Goal: Information Seeking & Learning: Learn about a topic

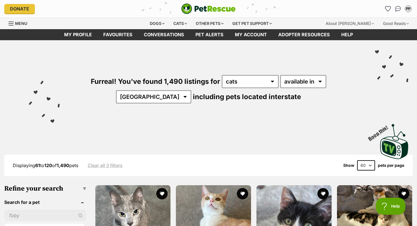
click at [367, 164] on select "20 40 60" at bounding box center [366, 165] width 18 height 10
select select "20"
click at [357, 160] on select "20 40 60" at bounding box center [366, 165] width 18 height 10
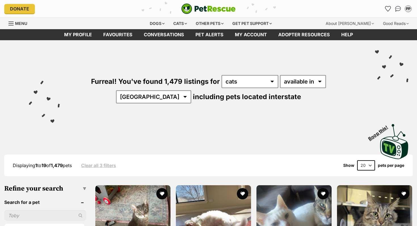
click at [365, 164] on select "20 40 60" at bounding box center [366, 165] width 18 height 10
select select "60"
click at [357, 160] on select "20 40 60" at bounding box center [366, 165] width 18 height 10
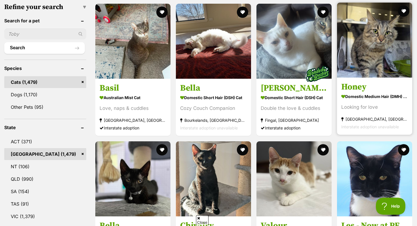
click at [365, 46] on img at bounding box center [374, 40] width 75 height 75
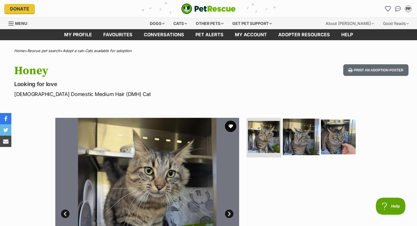
click at [298, 141] on img at bounding box center [301, 137] width 37 height 37
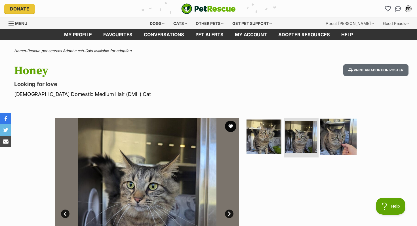
click at [341, 138] on img at bounding box center [338, 137] width 37 height 37
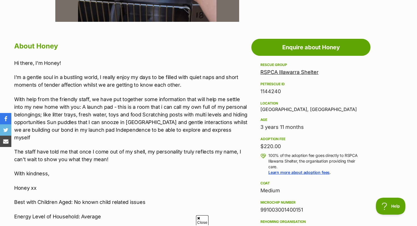
scroll to position [321, 0]
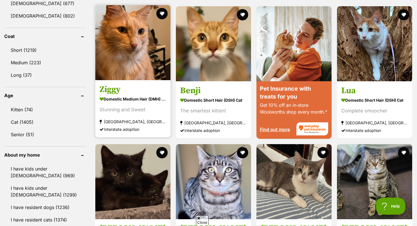
click at [124, 81] on link at bounding box center [132, 79] width 75 height 6
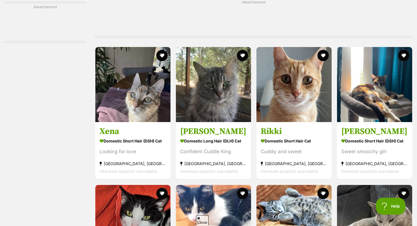
scroll to position [1565, 0]
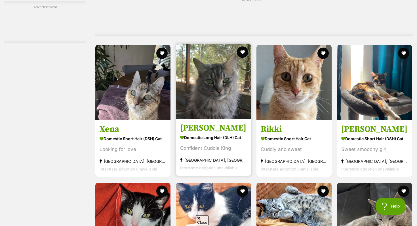
click at [228, 142] on strong "Domestic Long Hair (DLH) Cat" at bounding box center [213, 138] width 67 height 8
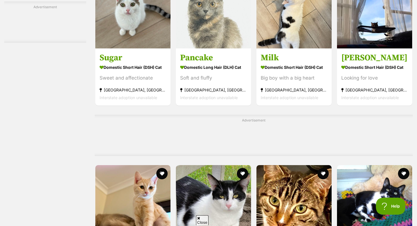
scroll to position [2075, 0]
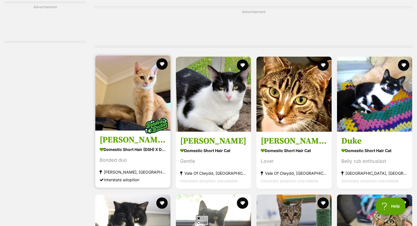
click at [122, 154] on strong "Domestic Short Hair (DSH) x Domestic Medium Hair (DMH) Cat" at bounding box center [133, 149] width 67 height 8
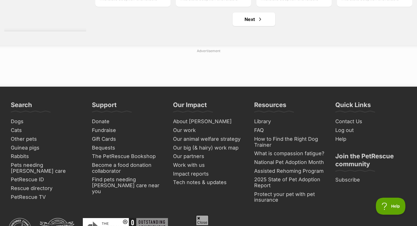
scroll to position [2781, 0]
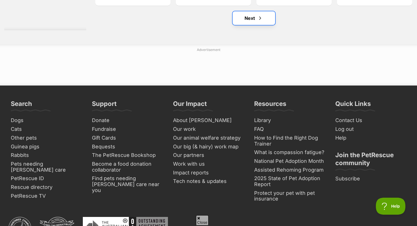
click at [251, 22] on link "Next" at bounding box center [253, 18] width 43 height 14
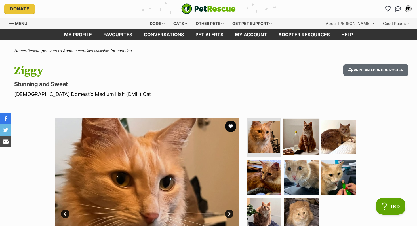
click at [305, 127] on img at bounding box center [301, 137] width 37 height 37
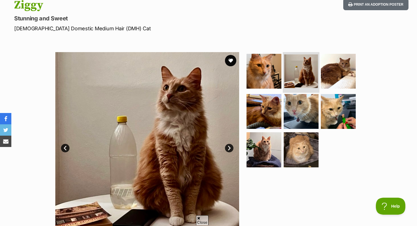
scroll to position [68, 0]
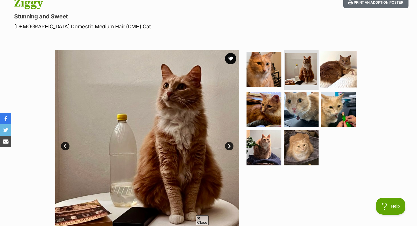
click at [333, 67] on img at bounding box center [338, 69] width 37 height 37
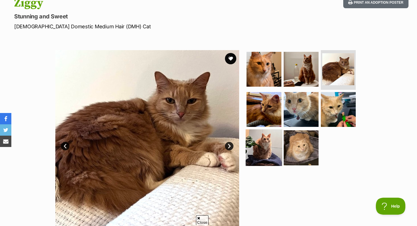
click at [270, 154] on img at bounding box center [264, 148] width 37 height 37
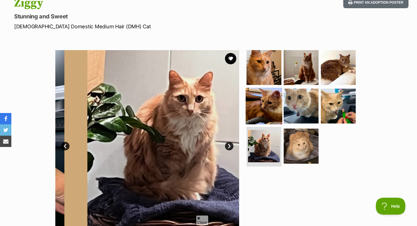
click at [262, 106] on img at bounding box center [264, 106] width 37 height 37
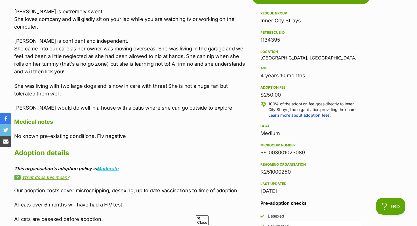
scroll to position [331, 0]
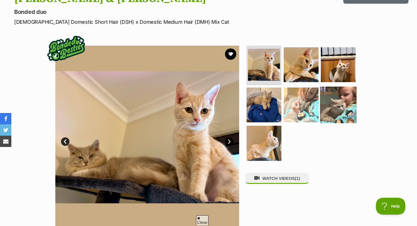
click at [342, 102] on img at bounding box center [338, 104] width 37 height 37
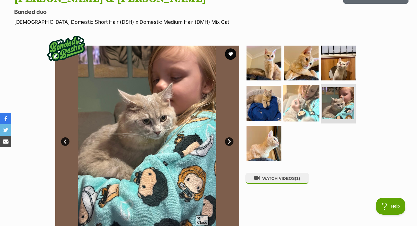
click at [301, 99] on img at bounding box center [301, 103] width 37 height 37
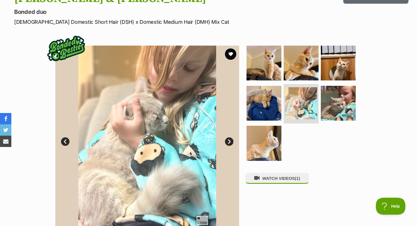
click at [283, 174] on div "WATCH VIDEOS (1)" at bounding box center [303, 138] width 116 height 184
click at [284, 182] on button "WATCH VIDEOS (1)" at bounding box center [277, 178] width 64 height 11
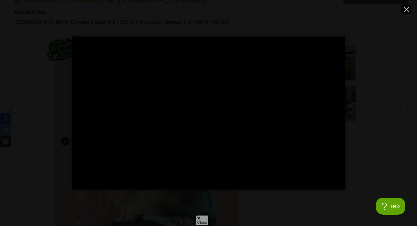
click at [407, 10] on icon "Close" at bounding box center [406, 9] width 5 height 5
type input "7.86"
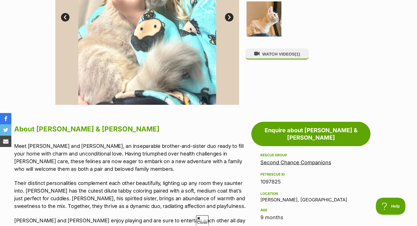
scroll to position [292, 0]
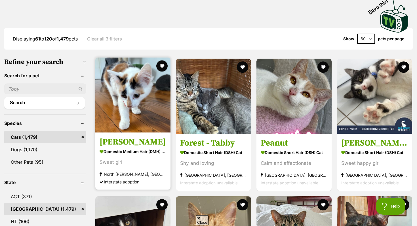
click at [117, 76] on img at bounding box center [132, 95] width 75 height 75
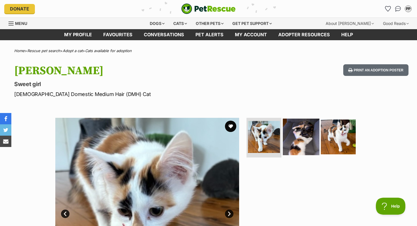
click at [302, 140] on img at bounding box center [301, 137] width 37 height 37
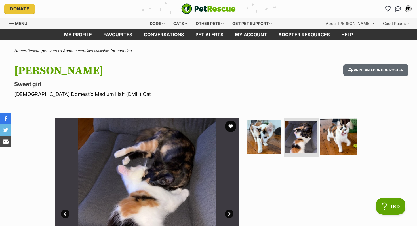
click at [351, 138] on img at bounding box center [338, 137] width 37 height 37
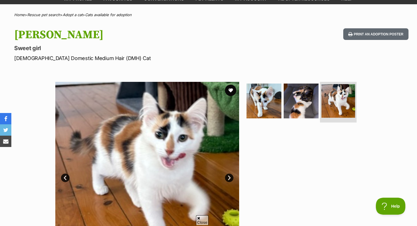
scroll to position [43, 0]
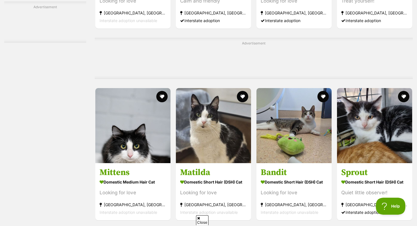
scroll to position [1522, 0]
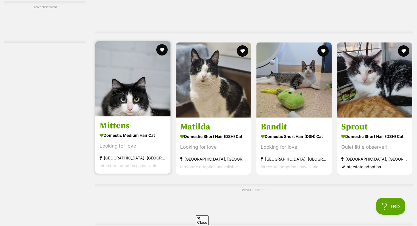
click at [128, 132] on h3 "Mittens" at bounding box center [133, 126] width 67 height 11
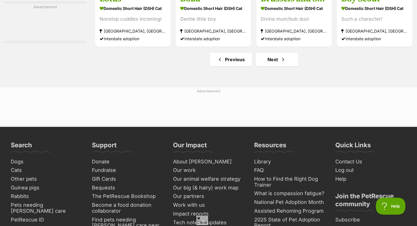
scroll to position [2697, 0]
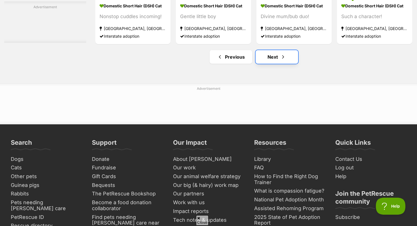
click at [270, 62] on link "Next" at bounding box center [276, 57] width 43 height 14
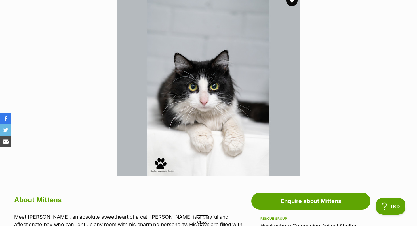
scroll to position [126, 0]
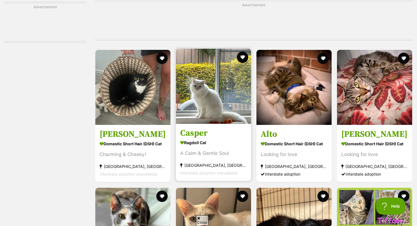
scroll to position [1789, 0]
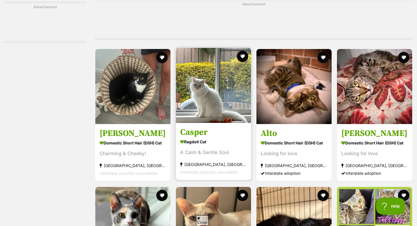
click at [222, 138] on h3 "Casper" at bounding box center [213, 132] width 67 height 11
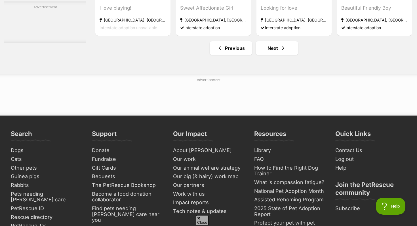
scroll to position [2765, 0]
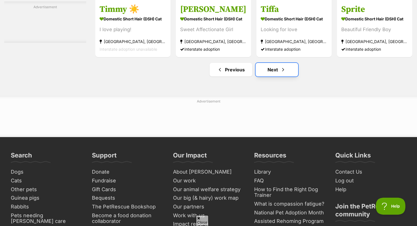
click at [269, 77] on link "Next" at bounding box center [276, 70] width 43 height 14
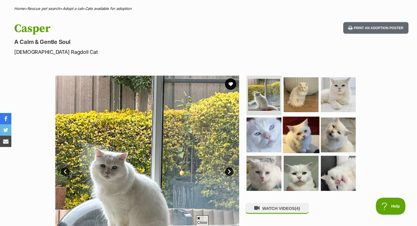
scroll to position [50, 0]
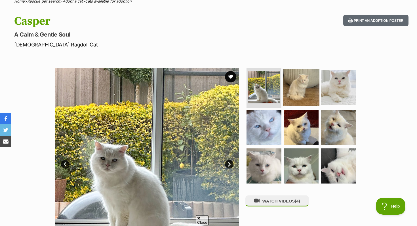
click at [296, 91] on img at bounding box center [301, 87] width 37 height 37
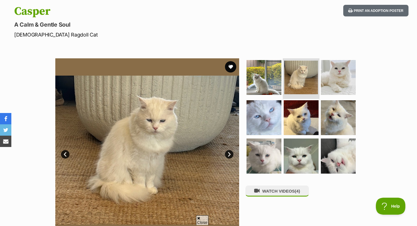
scroll to position [0, 0]
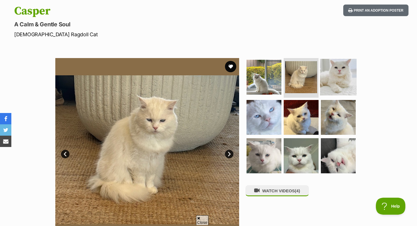
click at [340, 72] on img at bounding box center [338, 77] width 37 height 37
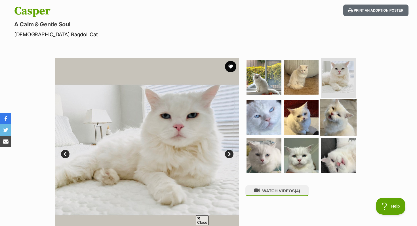
click at [323, 116] on img at bounding box center [338, 117] width 37 height 37
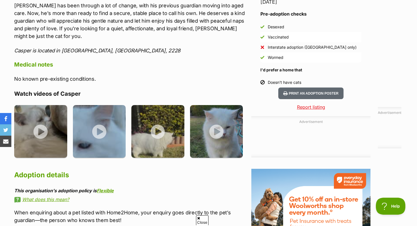
scroll to position [502, 0]
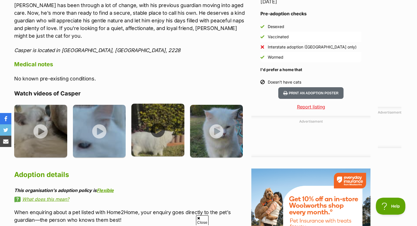
click at [164, 121] on img at bounding box center [157, 130] width 53 height 53
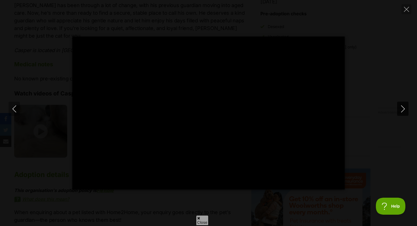
click at [405, 107] on icon "Next" at bounding box center [402, 108] width 7 height 7
type input "31.53"
click at [405, 107] on icon "Next" at bounding box center [402, 108] width 7 height 7
type input "8.39"
click at [406, 11] on icon "Close" at bounding box center [406, 9] width 5 height 5
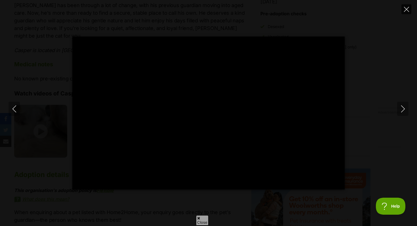
type input "27.02"
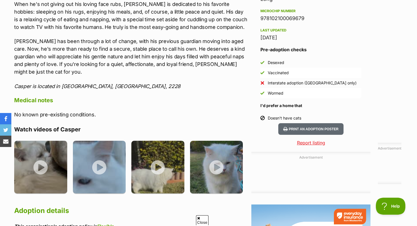
scroll to position [464, 0]
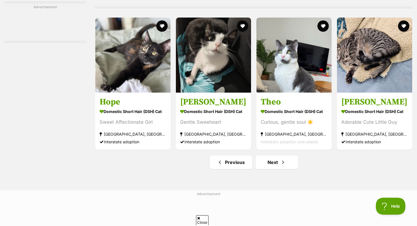
scroll to position [2644, 0]
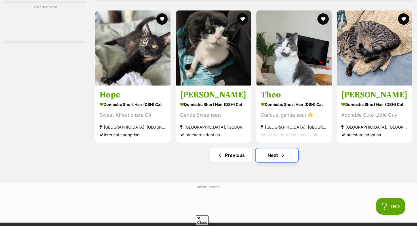
click at [269, 161] on link "Next" at bounding box center [276, 156] width 43 height 14
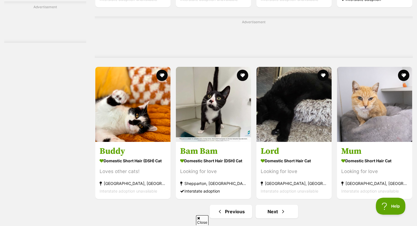
scroll to position [2617, 0]
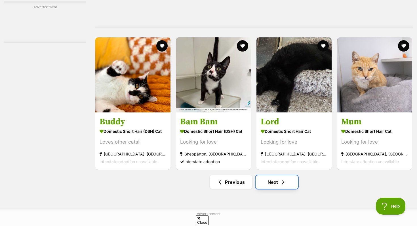
click at [271, 189] on link "Next" at bounding box center [276, 183] width 43 height 14
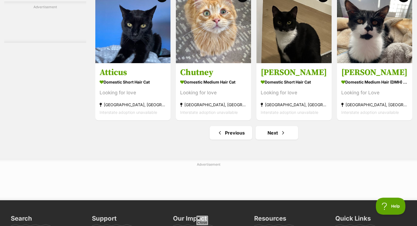
scroll to position [2703, 0]
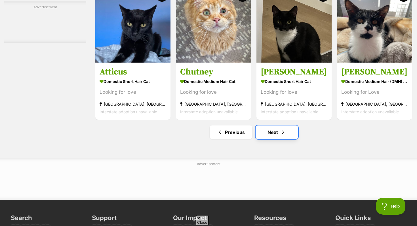
click at [276, 136] on link "Next" at bounding box center [276, 133] width 43 height 14
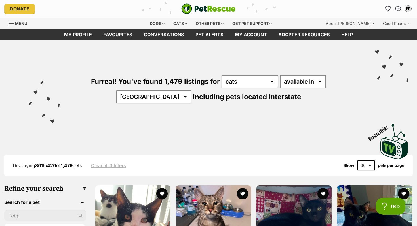
click at [396, 10] on img "Conversations" at bounding box center [398, 8] width 8 height 7
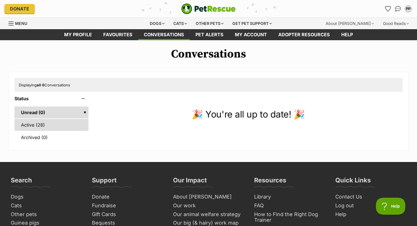
click at [55, 121] on link "Active (28)" at bounding box center [51, 125] width 74 height 12
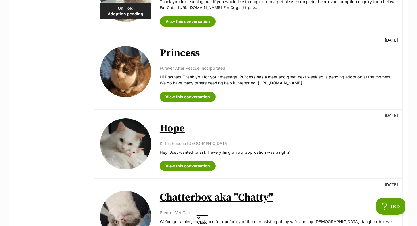
scroll to position [602, 0]
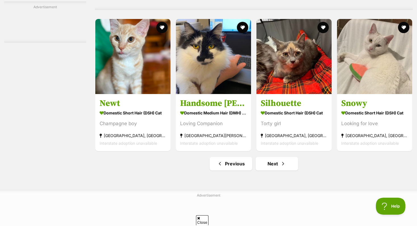
scroll to position [2726, 0]
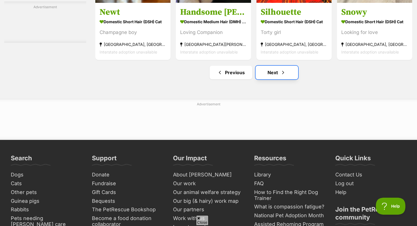
click at [265, 79] on link "Next" at bounding box center [276, 73] width 43 height 14
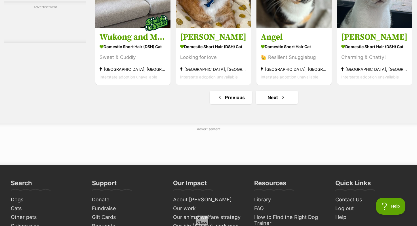
scroll to position [2704, 0]
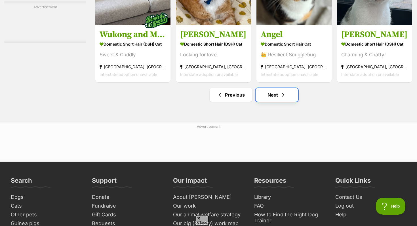
click at [268, 100] on link "Next" at bounding box center [276, 95] width 43 height 14
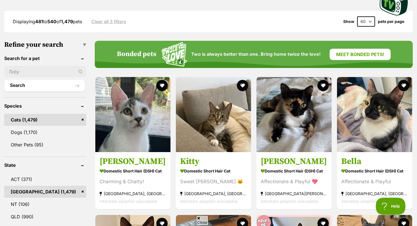
scroll to position [173, 0]
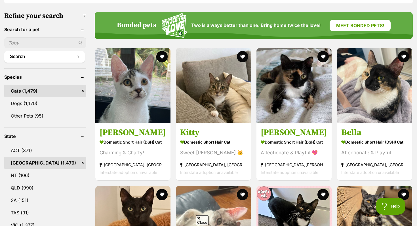
click at [81, 160] on link "[GEOGRAPHIC_DATA] (1,479)" at bounding box center [45, 163] width 82 height 12
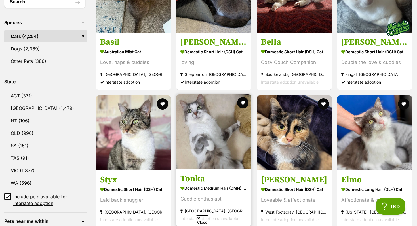
click at [199, 155] on img at bounding box center [213, 131] width 75 height 75
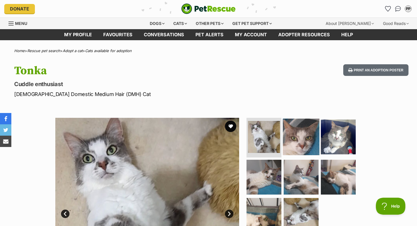
click at [301, 144] on img at bounding box center [301, 137] width 37 height 37
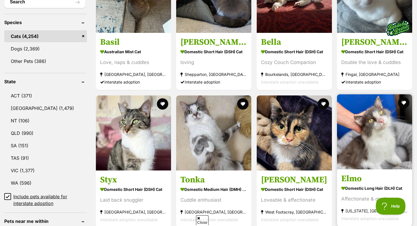
click at [365, 142] on img at bounding box center [374, 131] width 75 height 75
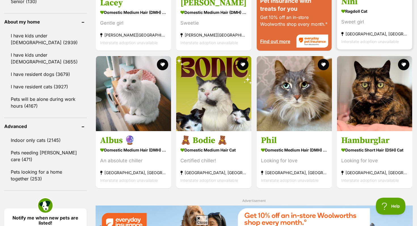
scroll to position [642, 0]
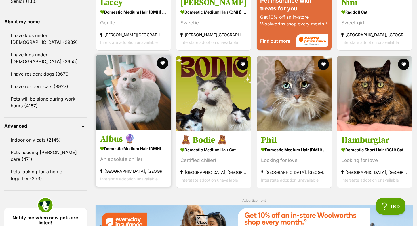
click at [132, 127] on img at bounding box center [133, 92] width 75 height 75
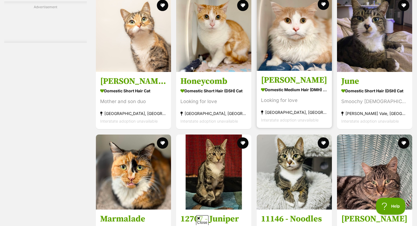
scroll to position [2134, 0]
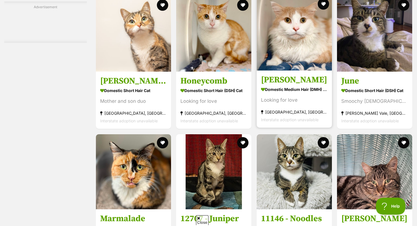
click at [301, 61] on img at bounding box center [294, 32] width 75 height 75
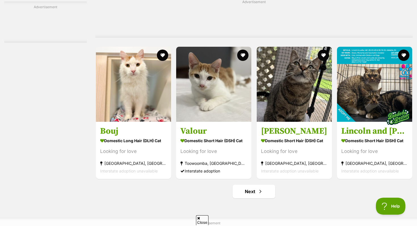
scroll to position [2605, 0]
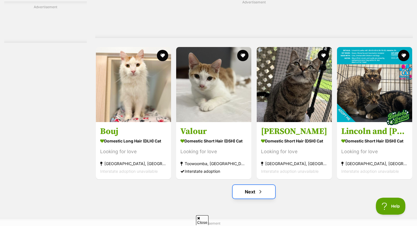
click at [242, 199] on link "Next" at bounding box center [253, 192] width 43 height 14
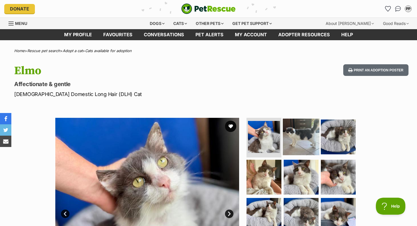
click at [314, 130] on img at bounding box center [301, 137] width 37 height 37
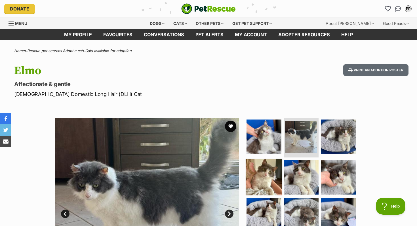
click at [270, 169] on img at bounding box center [264, 177] width 37 height 37
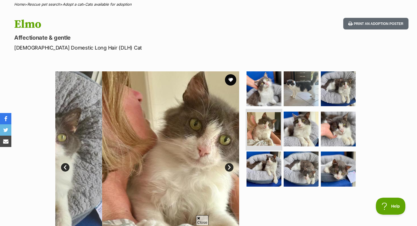
scroll to position [67, 0]
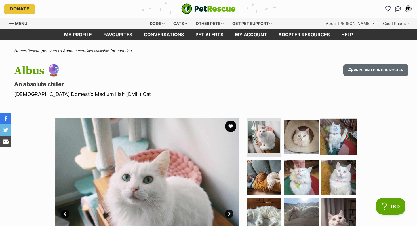
click at [336, 138] on img at bounding box center [338, 137] width 37 height 37
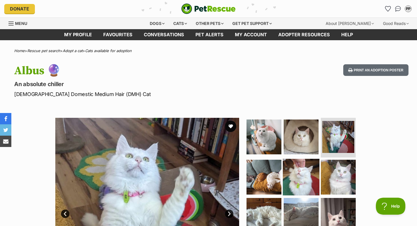
click at [316, 170] on img at bounding box center [301, 177] width 37 height 37
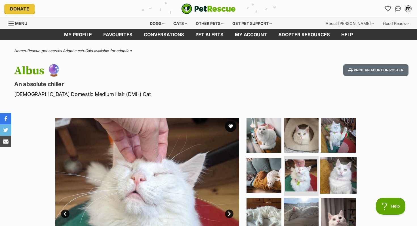
click at [348, 181] on img at bounding box center [338, 175] width 37 height 37
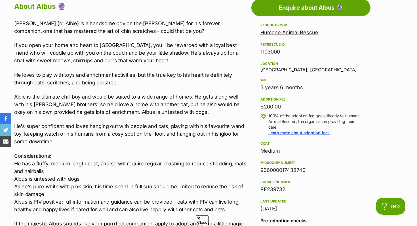
scroll to position [319, 0]
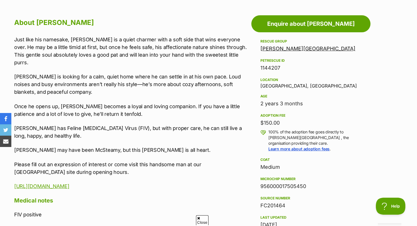
scroll to position [306, 0]
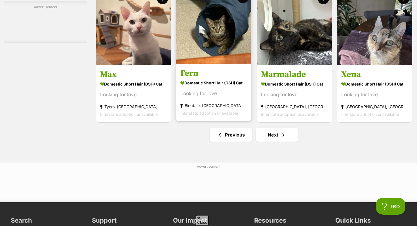
scroll to position [2626, 0]
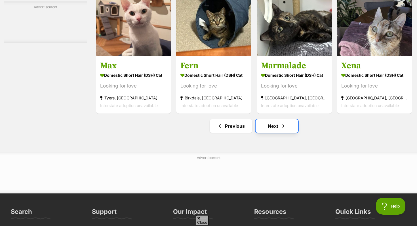
click at [274, 132] on link "Next" at bounding box center [276, 126] width 43 height 14
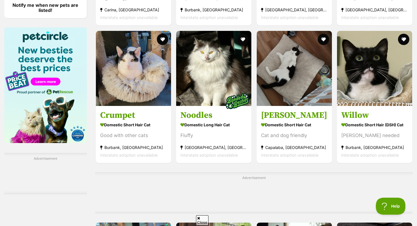
scroll to position [857, 0]
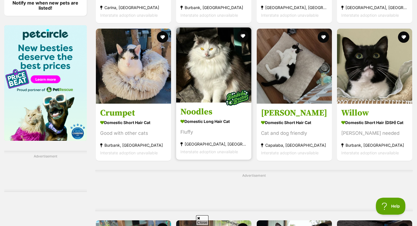
click at [213, 100] on img at bounding box center [213, 65] width 75 height 75
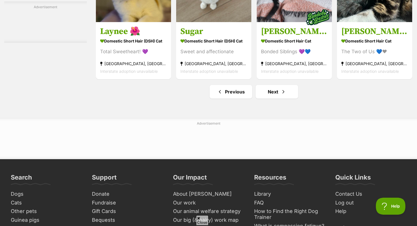
scroll to position [2713, 0]
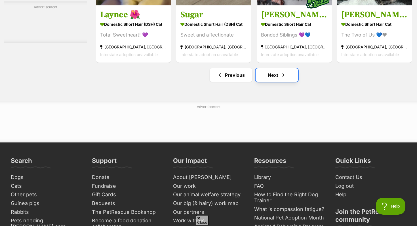
click at [274, 82] on link "Next" at bounding box center [276, 75] width 43 height 14
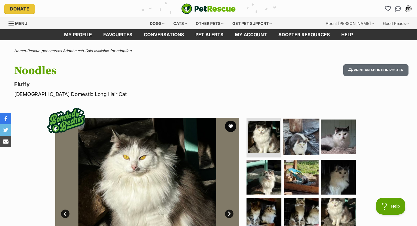
click at [299, 136] on img at bounding box center [301, 137] width 37 height 37
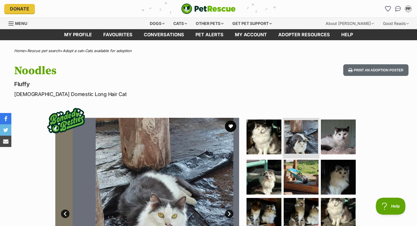
scroll to position [51, 0]
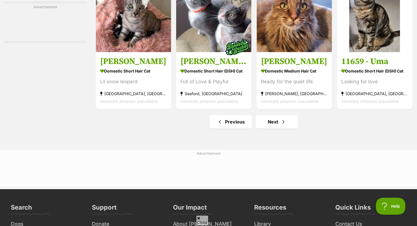
scroll to position [2629, 0]
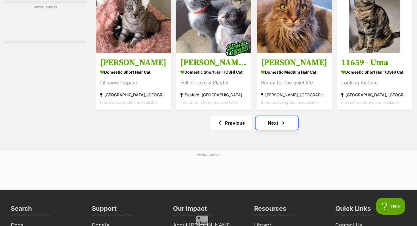
click at [274, 130] on link "Next" at bounding box center [276, 123] width 43 height 14
